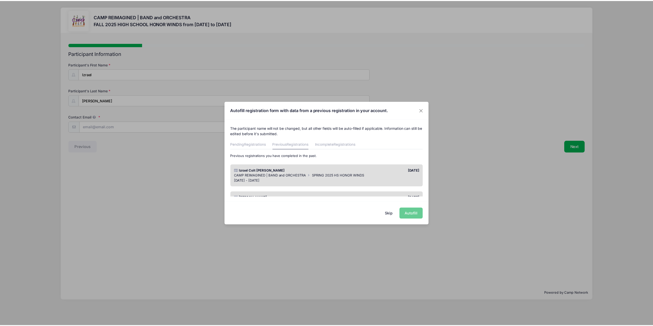
scroll to position [26, 0]
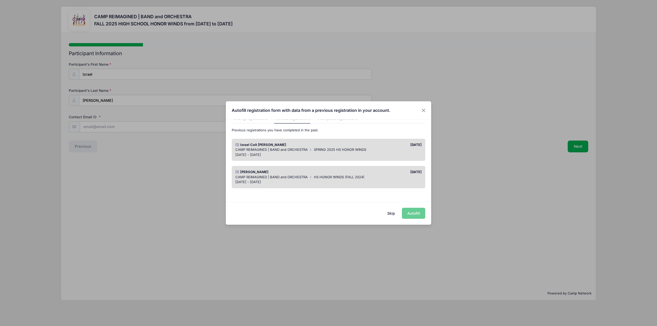
click at [380, 155] on div "[DATE] - [DATE]" at bounding box center [328, 154] width 187 height 5
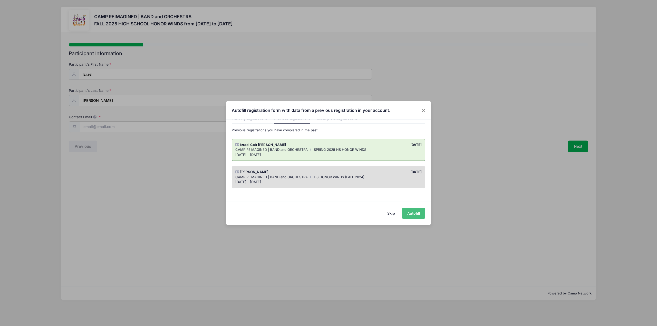
click at [410, 216] on button "Autofill" at bounding box center [413, 213] width 23 height 11
type input "[EMAIL_ADDRESS][DOMAIN_NAME]"
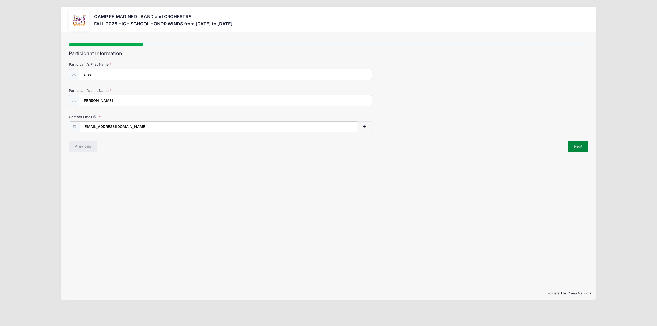
click at [580, 143] on button "Next" at bounding box center [577, 147] width 21 height 12
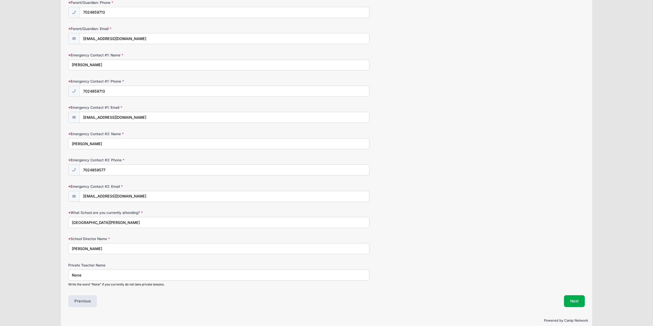
scroll to position [306, 0]
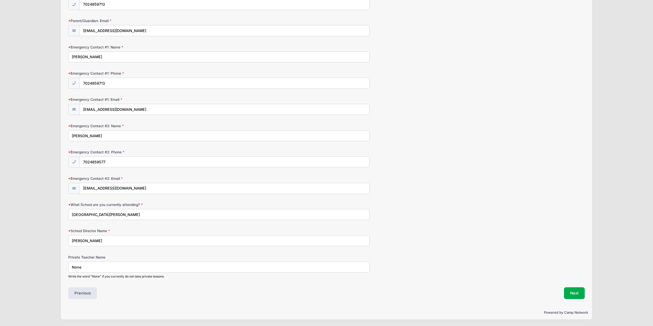
click at [129, 264] on input "None" at bounding box center [218, 267] width 301 height 11
type input "N"
type input "[PERSON_NAME]"
drag, startPoint x: 562, startPoint y: 252, endPoint x: 556, endPoint y: 251, distance: 5.1
click at [561, 251] on form "Date of Birth [DATE] Primary Instrument Please Select Flute Clarinet Oboe Basso…" at bounding box center [326, 17] width 516 height 523
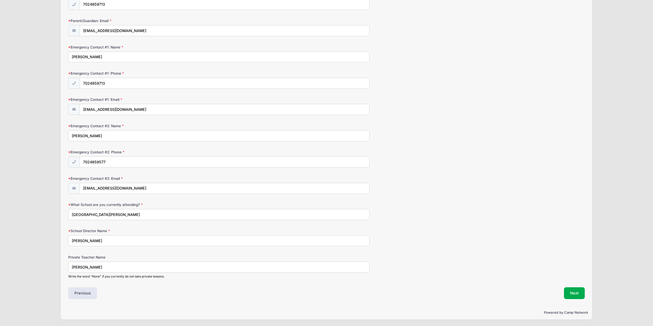
click at [265, 267] on input "[PERSON_NAME]" at bounding box center [218, 267] width 301 height 11
click at [512, 233] on div "School Director Name [PERSON_NAME]" at bounding box center [326, 237] width 516 height 18
click at [583, 293] on button "Next" at bounding box center [574, 293] width 21 height 12
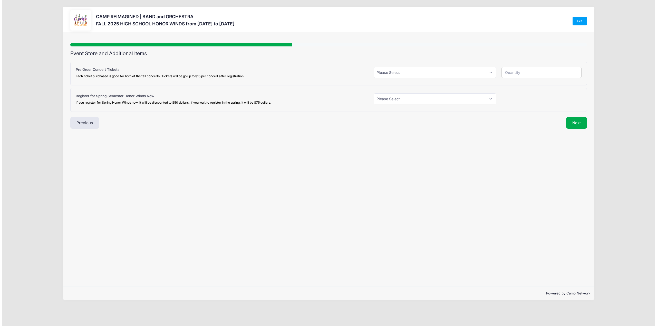
scroll to position [0, 0]
click at [403, 69] on select "Please Select Yes (+$18.00) No" at bounding box center [435, 72] width 123 height 11
click at [404, 73] on select "Please Select Yes (+$18.00) No" at bounding box center [435, 72] width 123 height 11
click at [387, 100] on select "Please Select Yes (+$50.00) No" at bounding box center [435, 98] width 123 height 11
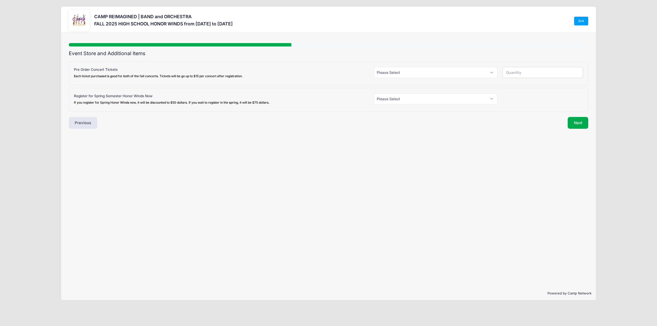
click at [518, 74] on input "number" at bounding box center [542, 72] width 81 height 11
click at [491, 48] on div "Step 3 /7 Step 1 Step 2 Step 3 Policies Extra Items Donations Summary Participa…" at bounding box center [329, 86] width 520 height 86
